Goal: Task Accomplishment & Management: Complete application form

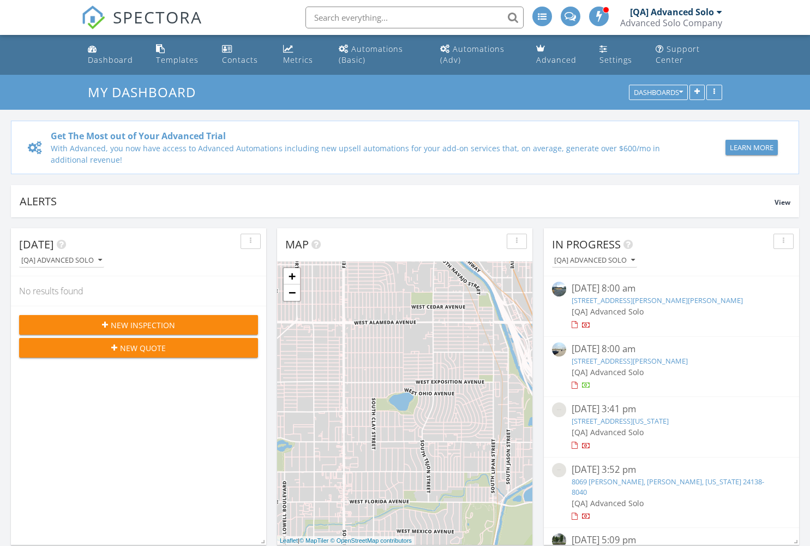
click at [139, 325] on span "New Inspection" at bounding box center [143, 324] width 64 height 11
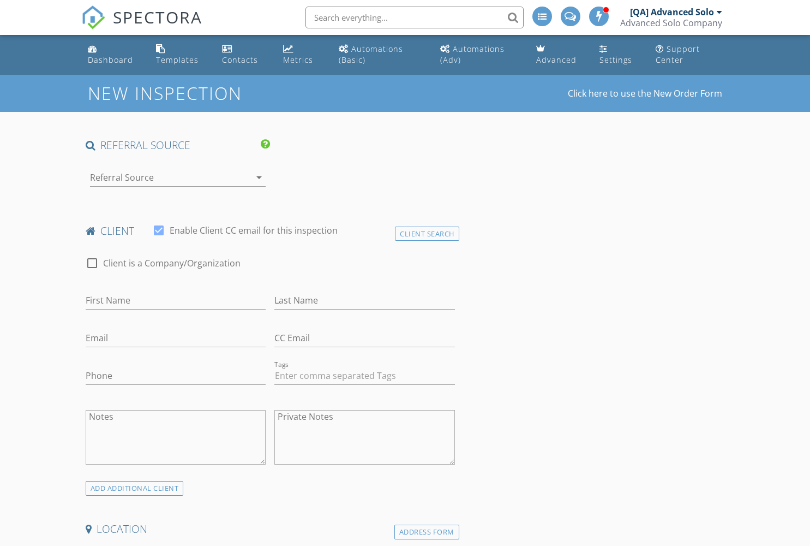
click at [162, 177] on div at bounding box center [163, 177] width 146 height 17
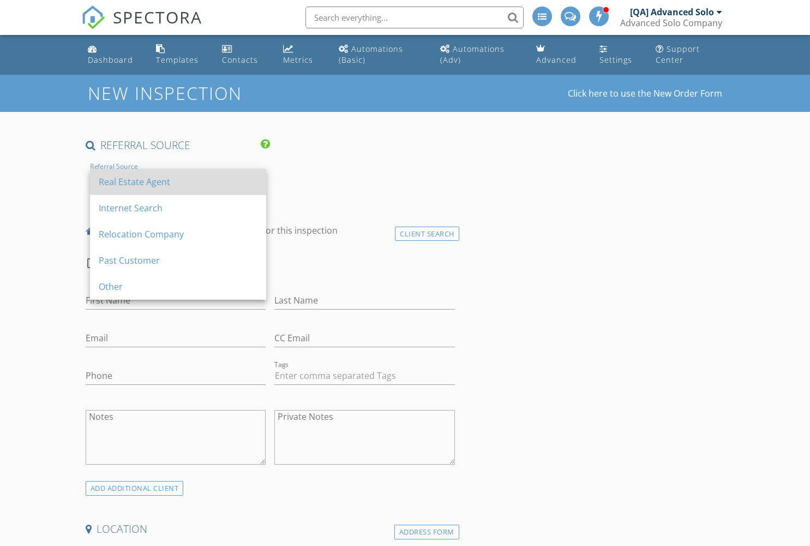
click at [178, 182] on div "Real Estate Agent" at bounding box center [178, 181] width 159 height 13
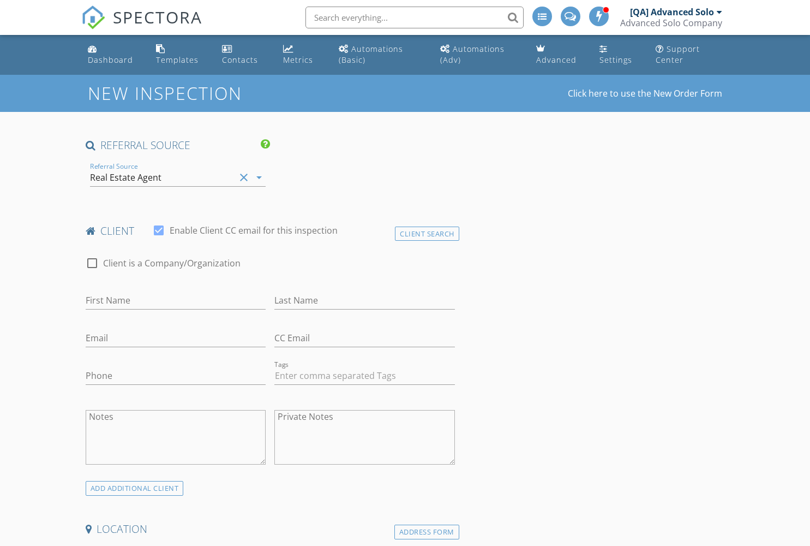
click at [175, 300] on input "First Name" at bounding box center [176, 300] width 181 height 18
click at [364, 300] on input "Last Name" at bounding box center [364, 300] width 181 height 18
type input "First"
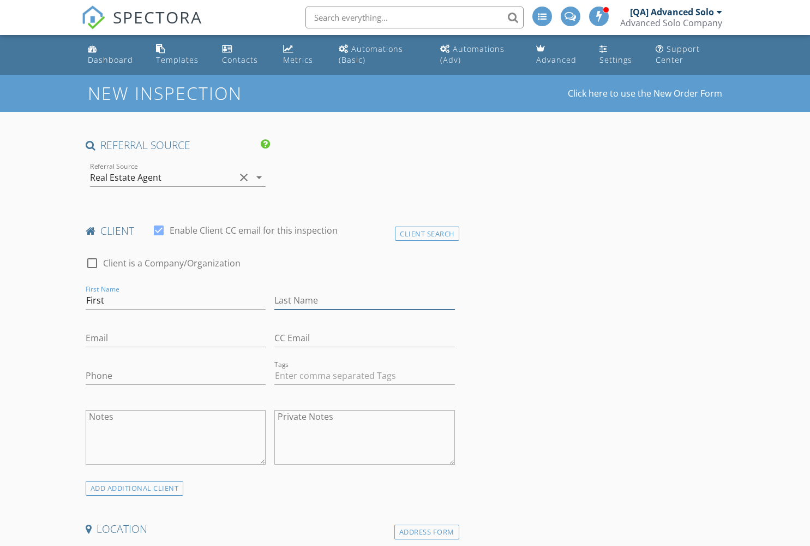
click at [364, 300] on input "Last Name" at bounding box center [364, 300] width 181 height 18
click at [175, 338] on input "Email" at bounding box center [176, 338] width 181 height 18
type input "Client"
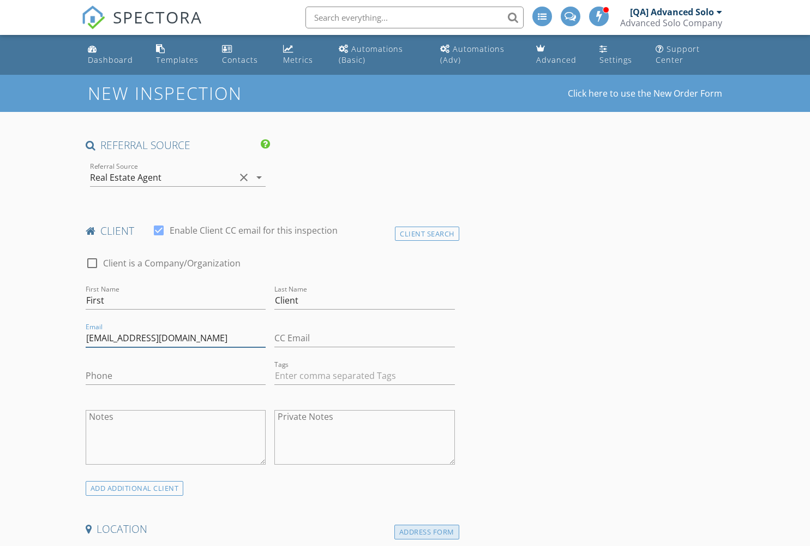
click at [427, 531] on div "Address Form" at bounding box center [426, 531] width 65 height 15
type input "[EMAIL_ADDRESS][DOMAIN_NAME]"
click at [427, 531] on div "Address Form" at bounding box center [426, 531] width 65 height 15
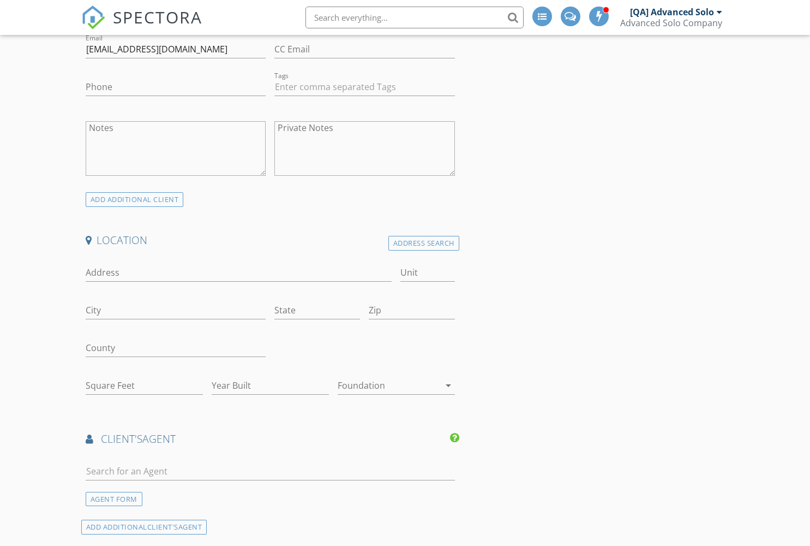
click at [238, 272] on input "Address" at bounding box center [239, 273] width 307 height 18
click at [175, 310] on input "City" at bounding box center [176, 310] width 181 height 18
type input "57477 [PERSON_NAME] Radial"
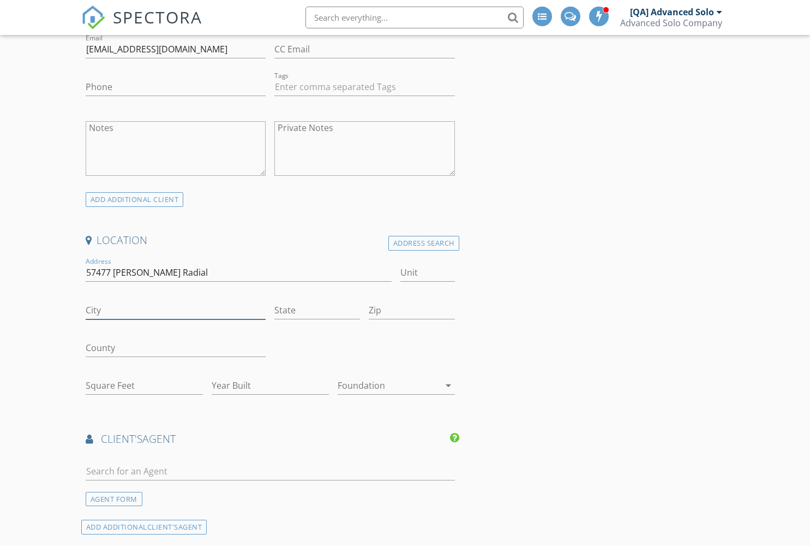
click at [175, 310] on input "City" at bounding box center [176, 310] width 181 height 18
click at [317, 310] on input "State" at bounding box center [317, 310] width 86 height 18
type input "Pfefferbury"
click at [317, 310] on input "State" at bounding box center [317, 310] width 86 height 18
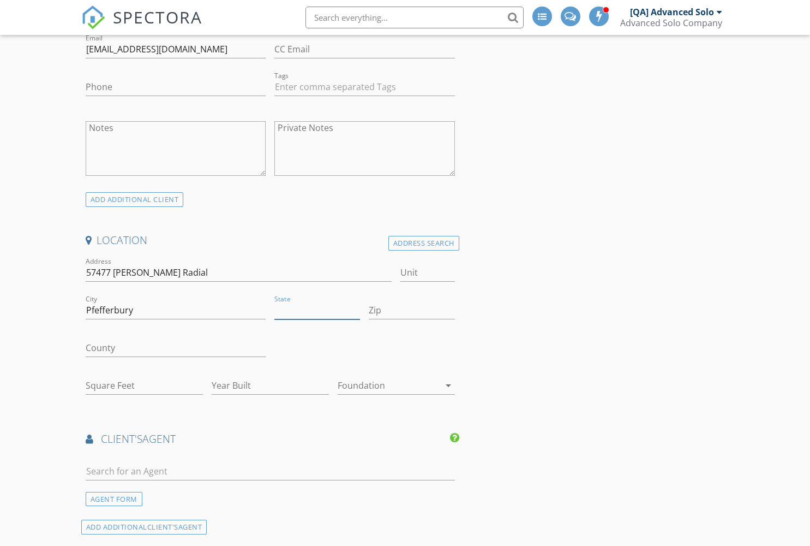
click at [317, 310] on input "State" at bounding box center [317, 310] width 86 height 18
click at [411, 310] on input "Zip" at bounding box center [412, 310] width 86 height 18
type input "CO"
click at [411, 310] on input "Zip" at bounding box center [412, 310] width 86 height 18
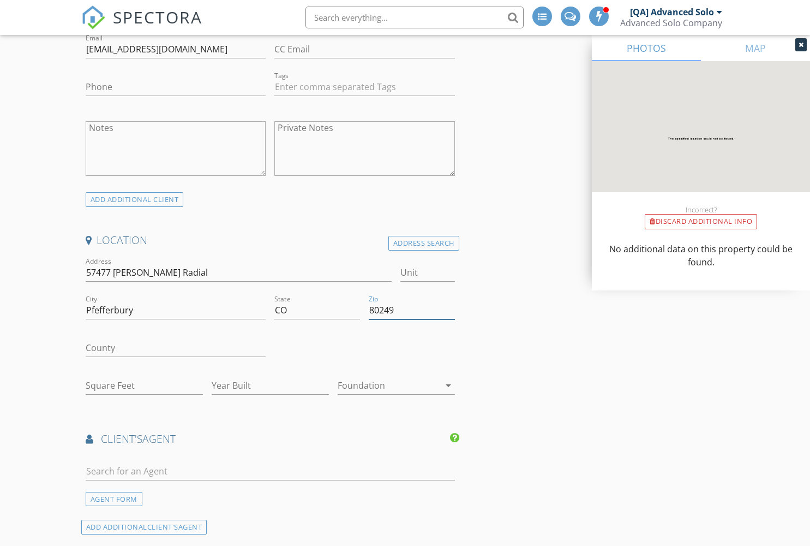
click at [144, 385] on input "Square Feet" at bounding box center [144, 385] width 117 height 18
type input "80249"
click at [144, 385] on input "Square Feet" at bounding box center [144, 385] width 117 height 18
click at [270, 385] on input "Year Built" at bounding box center [270, 385] width 117 height 18
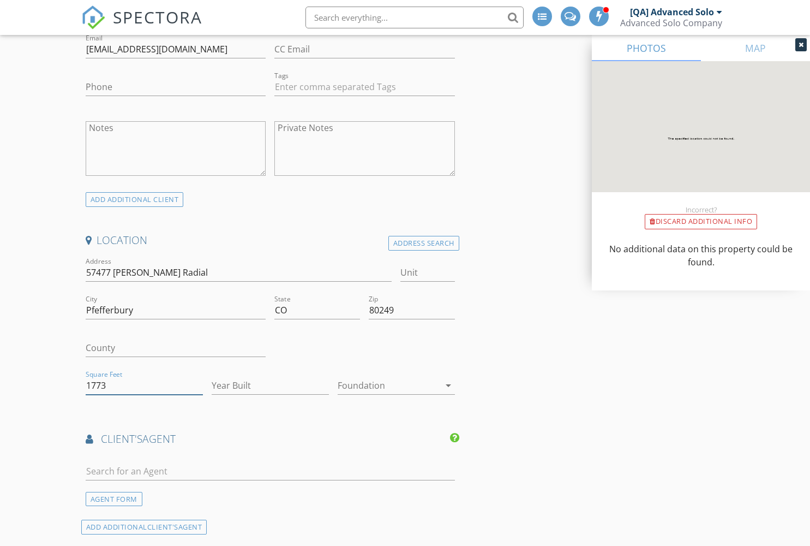
type input "1773"
click at [270, 385] on input "Year Built" at bounding box center [270, 385] width 117 height 18
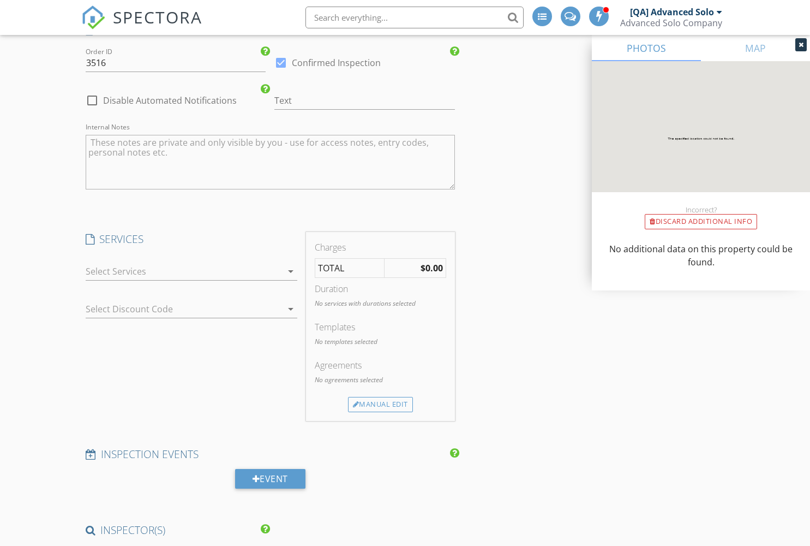
click at [191, 272] on div at bounding box center [184, 270] width 196 height 17
type input "1999"
click at [191, 272] on div at bounding box center [184, 270] width 196 height 17
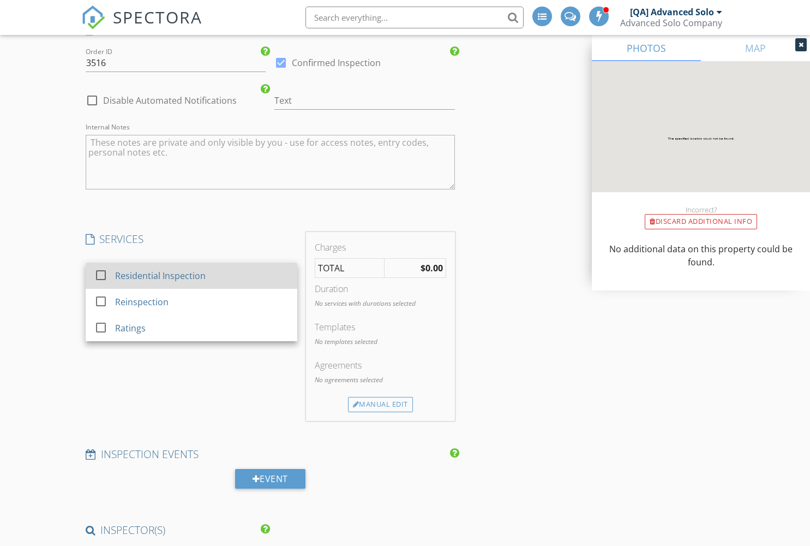
click at [159, 276] on div "Residential Inspection" at bounding box center [160, 275] width 91 height 13
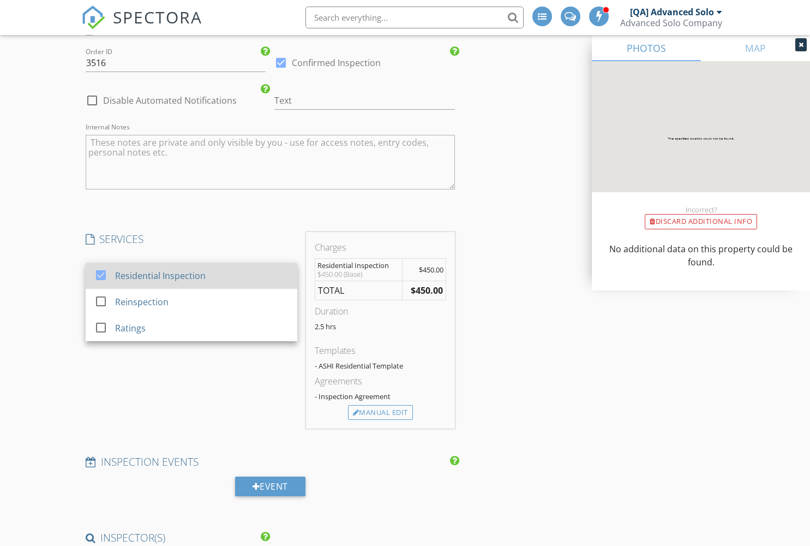
scroll to position [1300, 0]
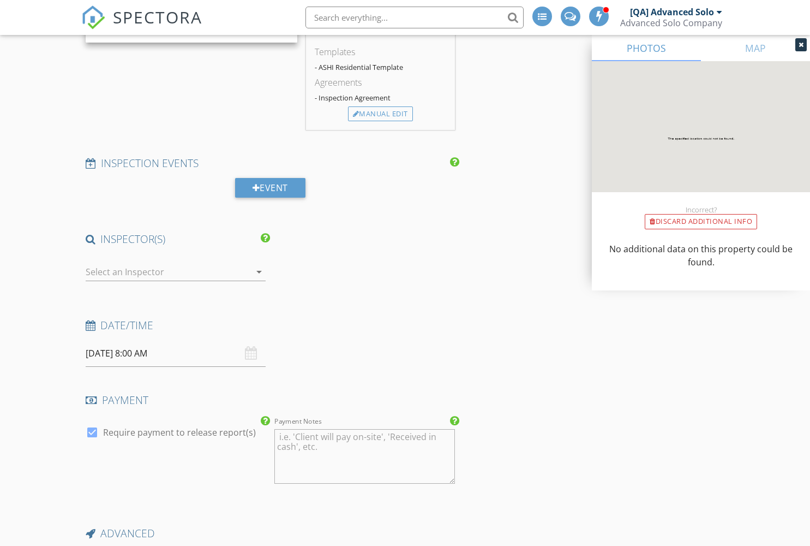
click at [175, 273] on div at bounding box center [168, 271] width 165 height 17
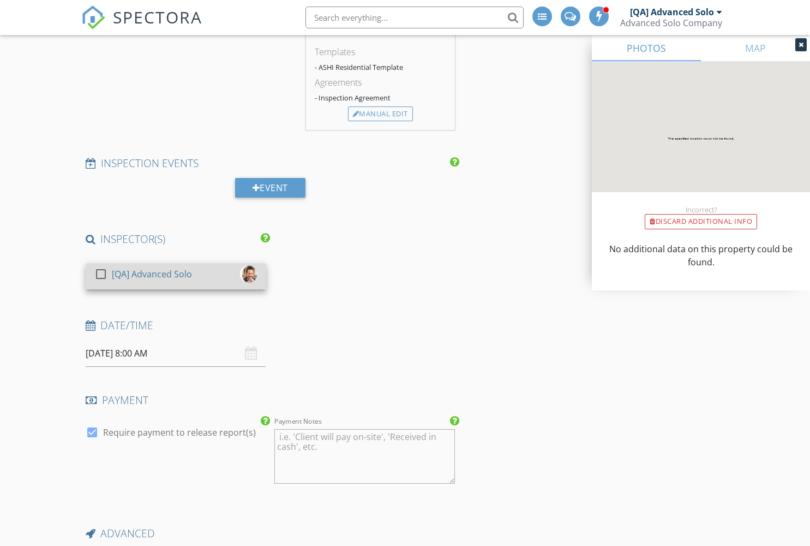
click at [151, 273] on div "[QA] Advanced Solo" at bounding box center [152, 273] width 80 height 17
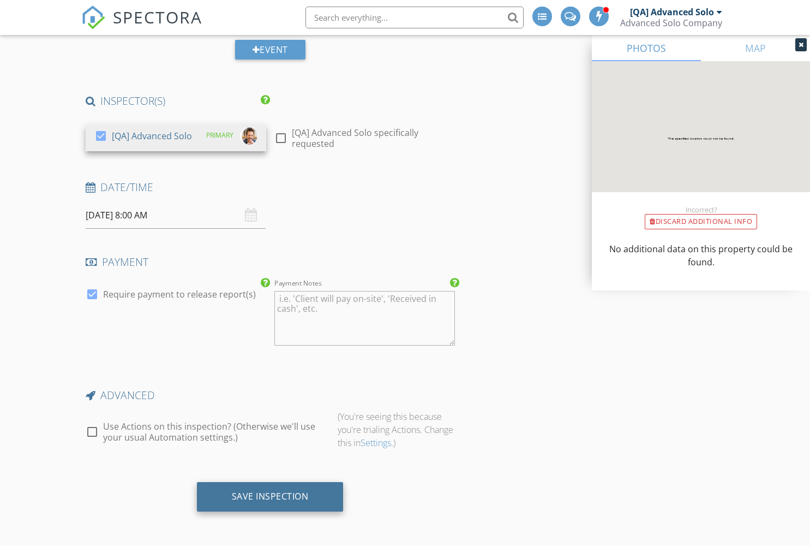
click at [270, 497] on div "Save Inspection" at bounding box center [270, 496] width 77 height 11
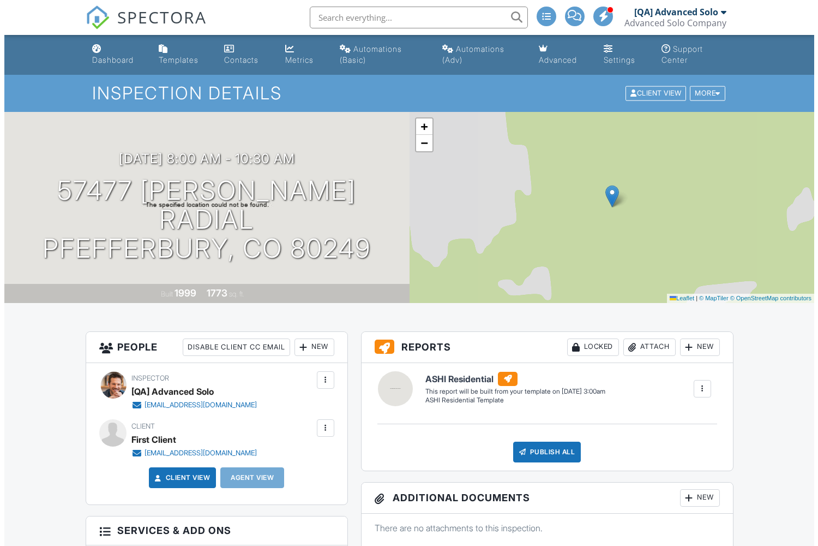
scroll to position [346, 0]
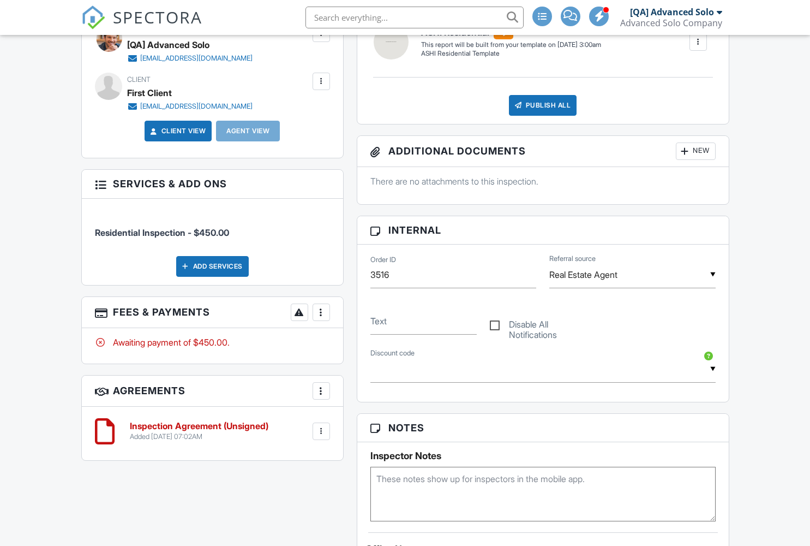
click at [212, 272] on div "Add Services" at bounding box center [212, 266] width 73 height 21
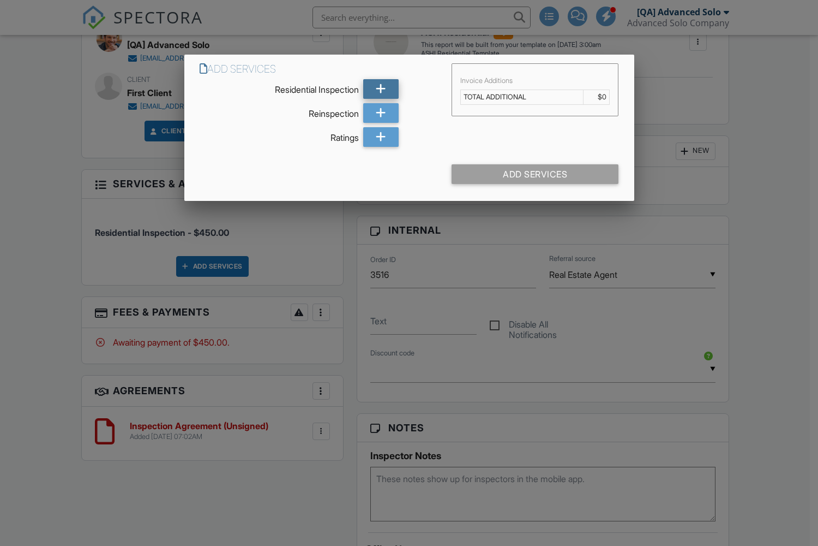
click at [381, 89] on icon at bounding box center [381, 89] width 10 height 20
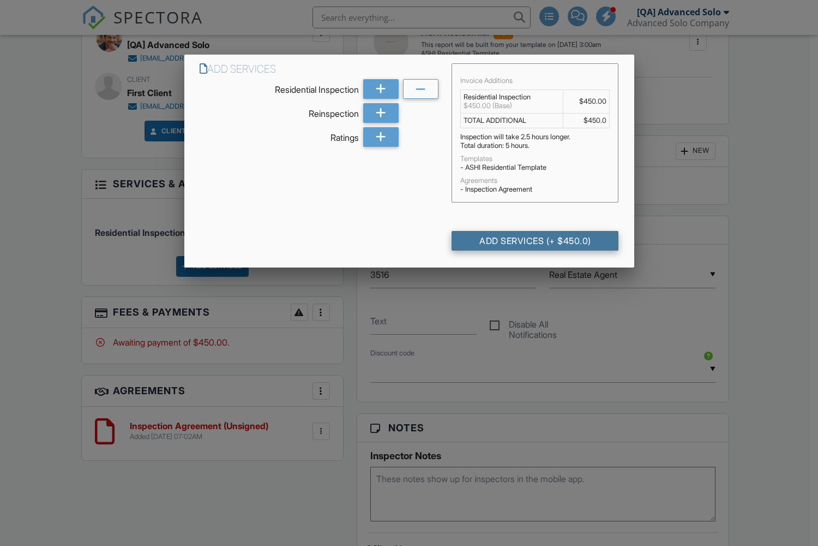
click at [535, 241] on div "Add Services (+ $450.0)" at bounding box center [535, 241] width 167 height 20
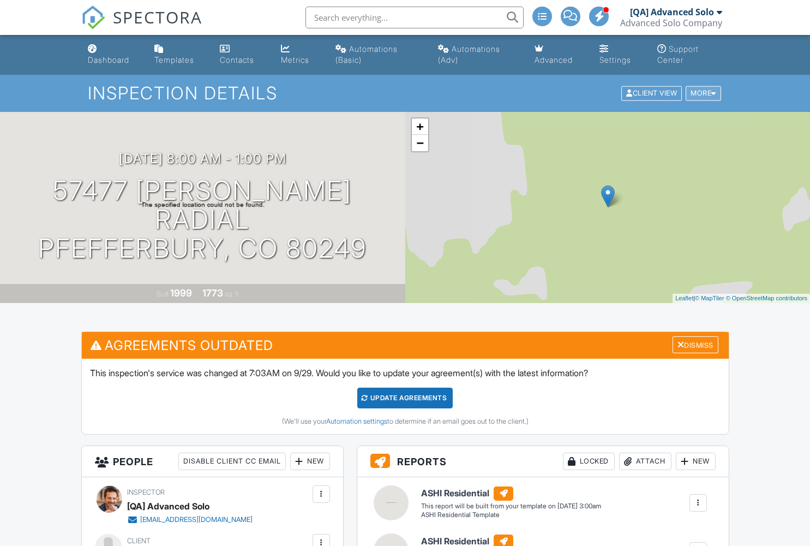
click at [702, 93] on div "More" at bounding box center [703, 93] width 35 height 15
